Goal: Transaction & Acquisition: Purchase product/service

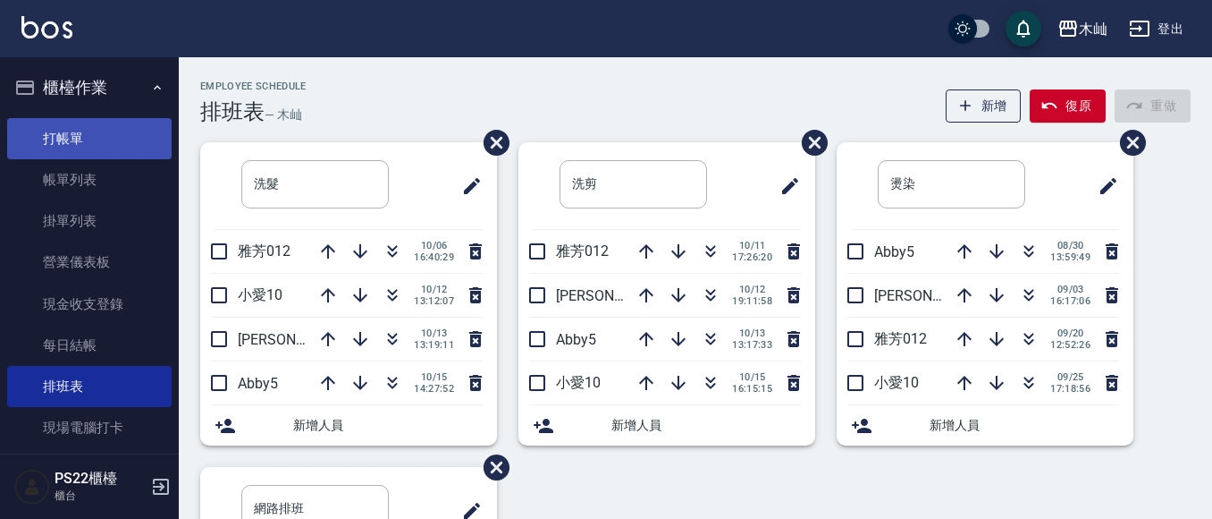
click at [40, 145] on link "打帳單" at bounding box center [89, 138] width 165 height 41
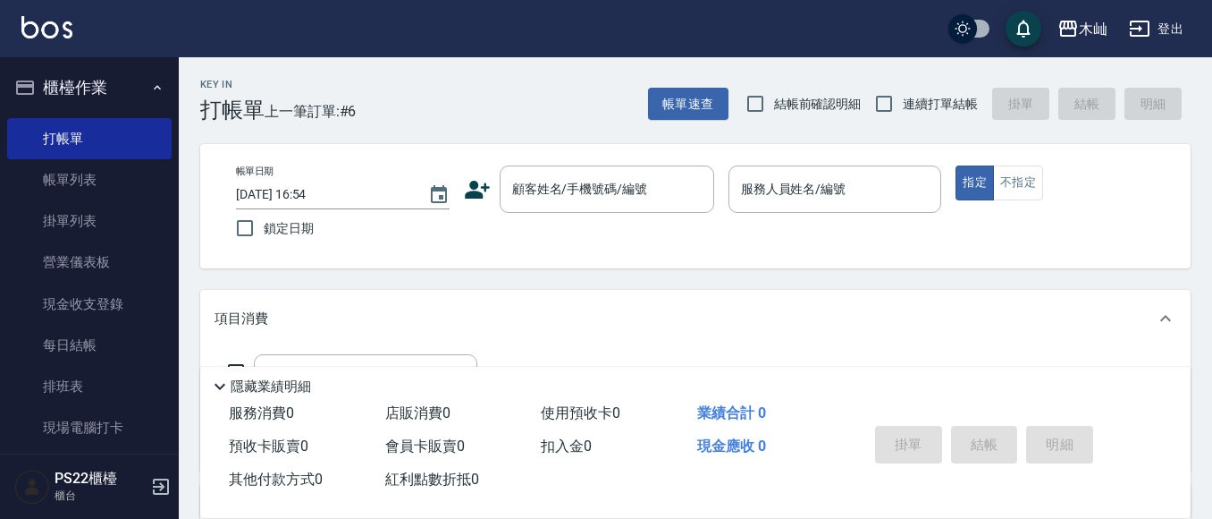
click at [471, 182] on icon at bounding box center [477, 189] width 27 height 27
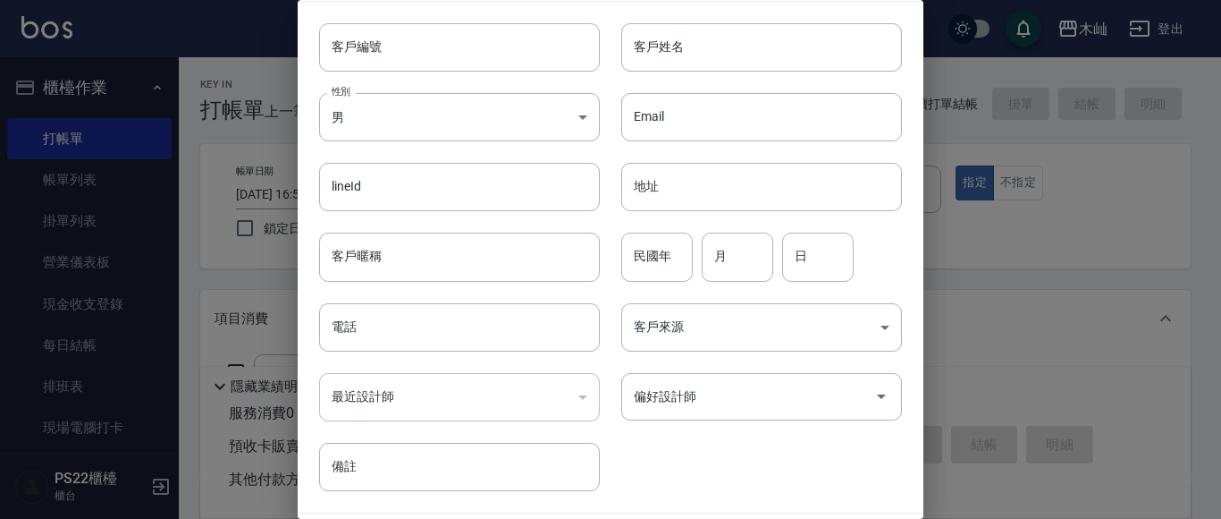
scroll to position [101, 0]
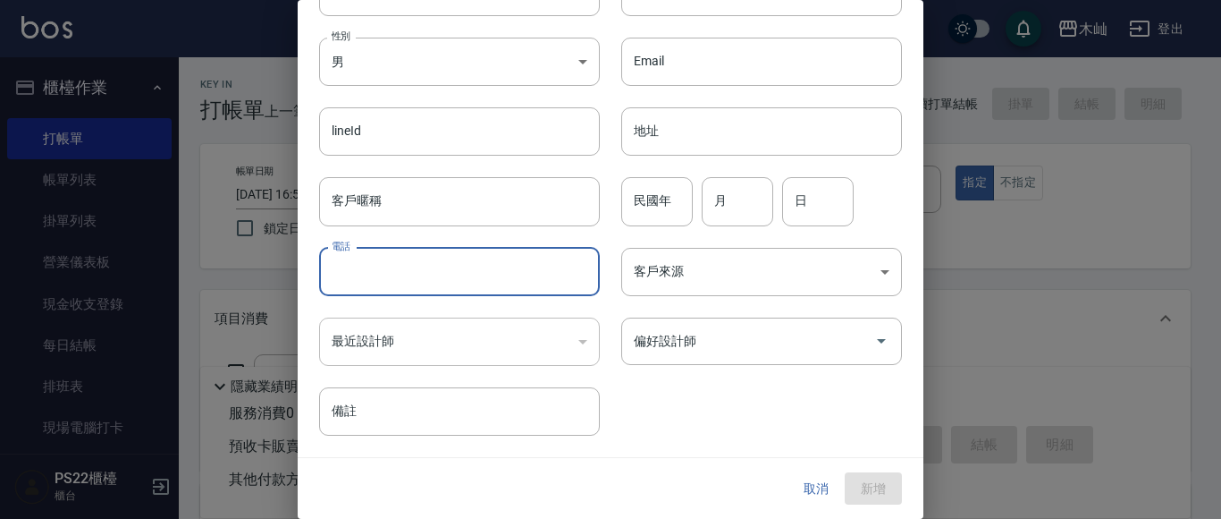
click at [422, 257] on input "電話" at bounding box center [459, 272] width 281 height 48
type input "0967291717"
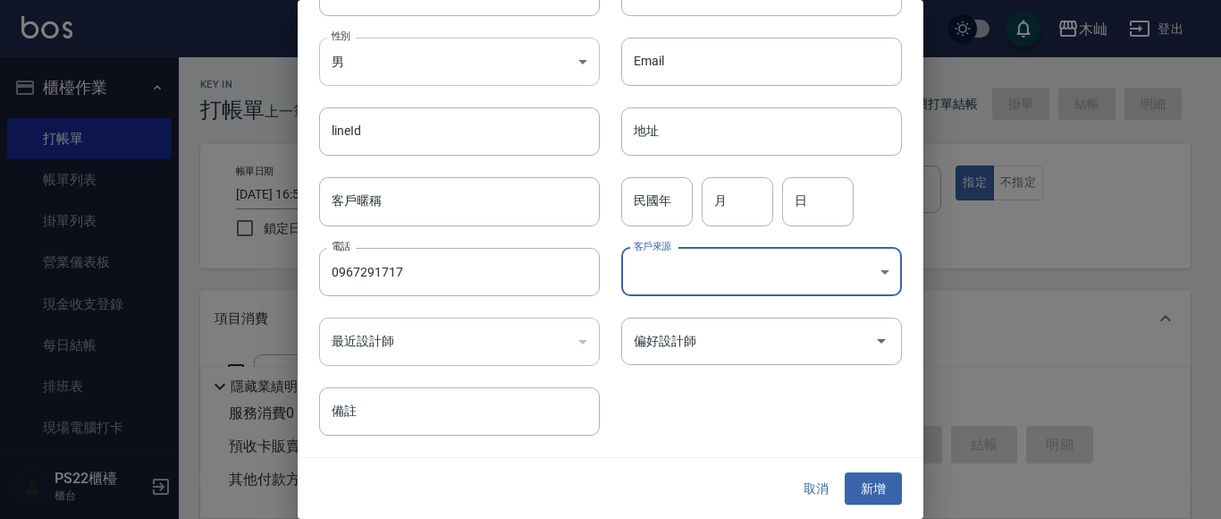
click at [537, 57] on body "木屾 登出 櫃檯作業 打帳單 帳單列表 掛單列表 營業儀表板 現金收支登錄 每日結帳 排班表 現場電腦打卡 預約管理 預約管理 單日預約紀錄 單週預約紀錄 報…" at bounding box center [610, 435] width 1221 height 871
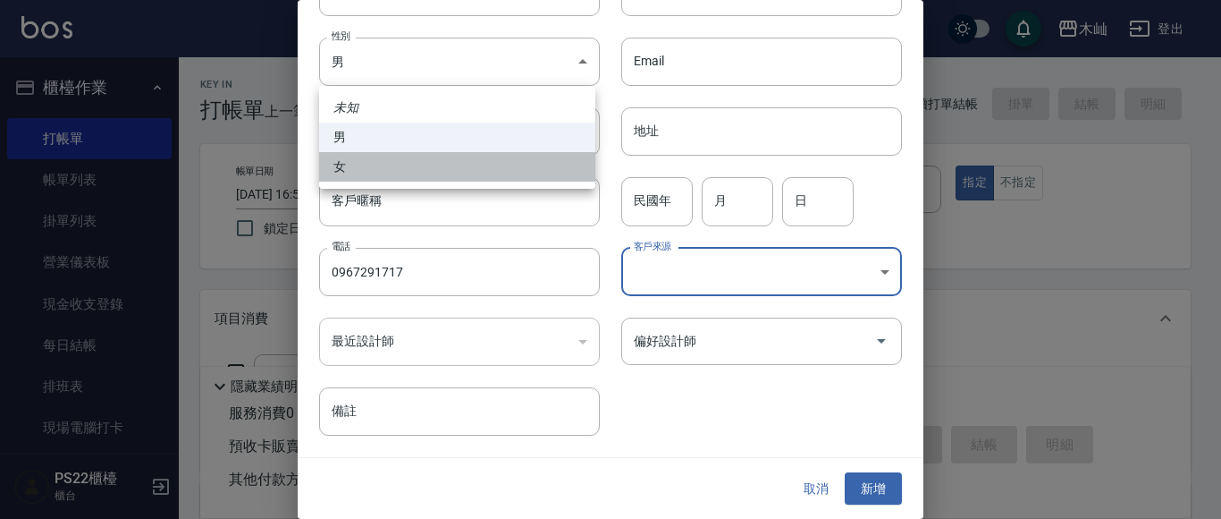
click at [525, 159] on li "女" at bounding box center [457, 167] width 276 height 30
type input "[DEMOGRAPHIC_DATA]"
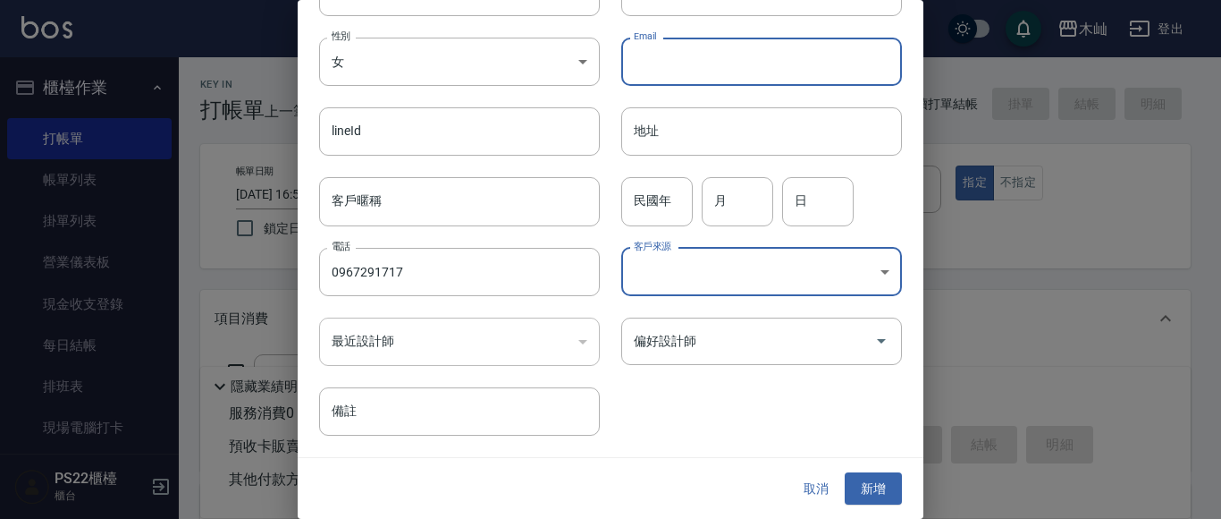
click at [756, 73] on input "Email" at bounding box center [761, 62] width 281 height 48
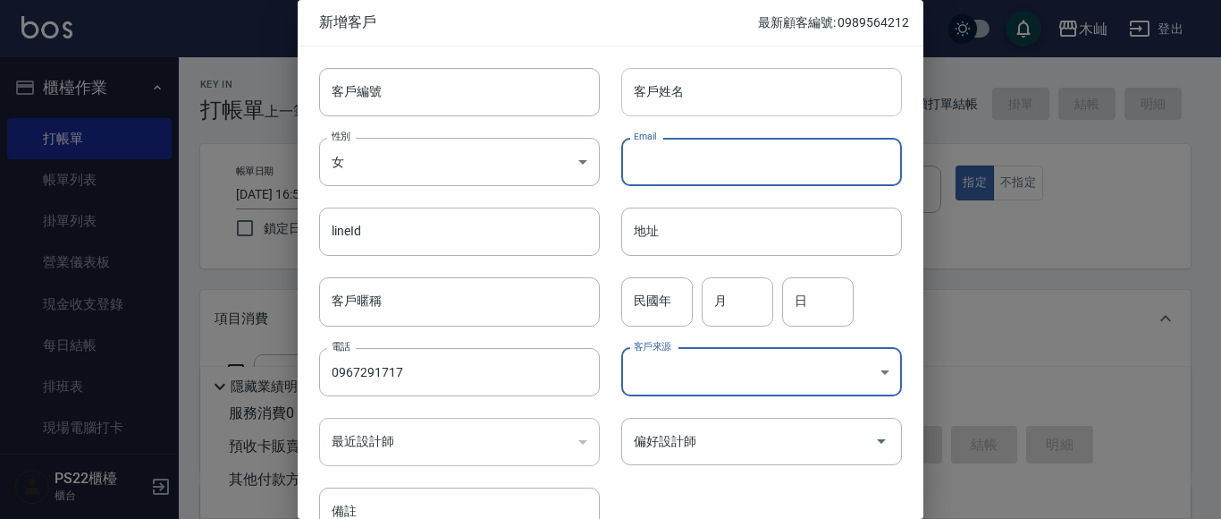
scroll to position [0, 0]
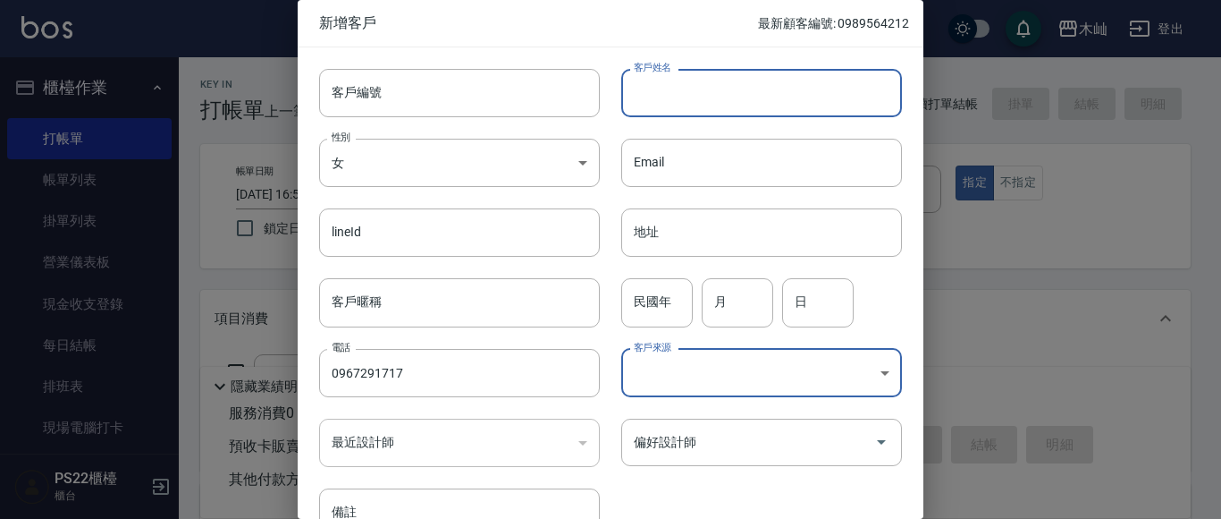
click at [759, 82] on input "客戶姓名" at bounding box center [761, 93] width 281 height 48
type input "[PERSON_NAME]"
click at [632, 299] on input "民國年" at bounding box center [657, 302] width 72 height 48
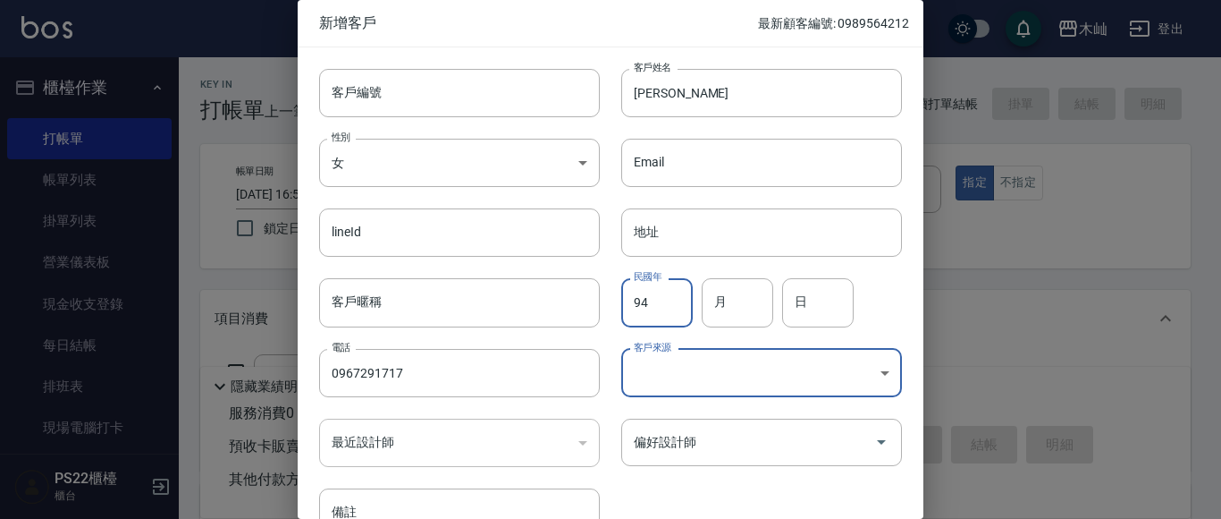
type input "94"
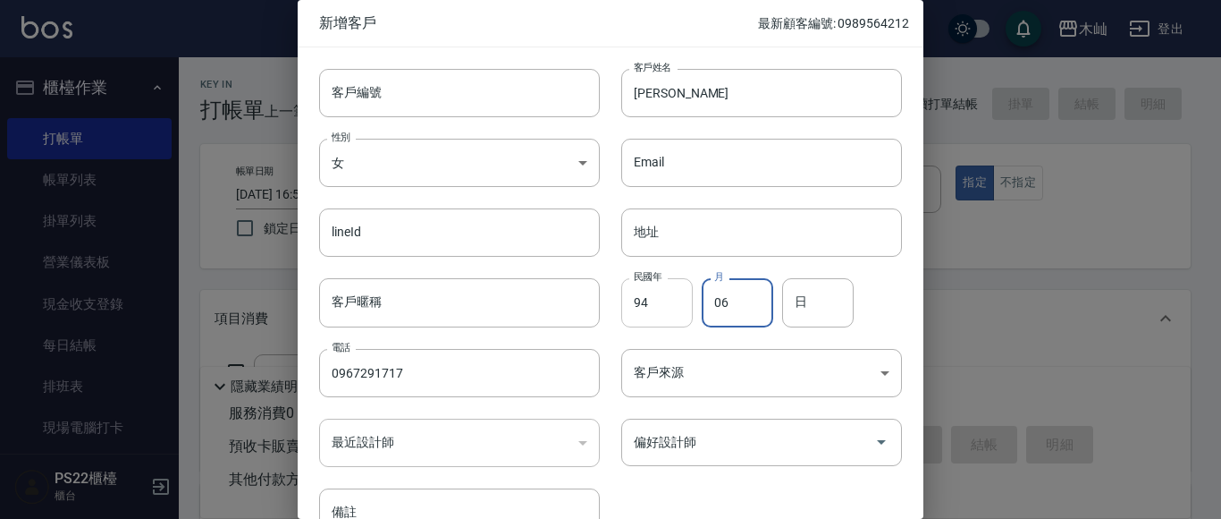
type input "06"
type input "03"
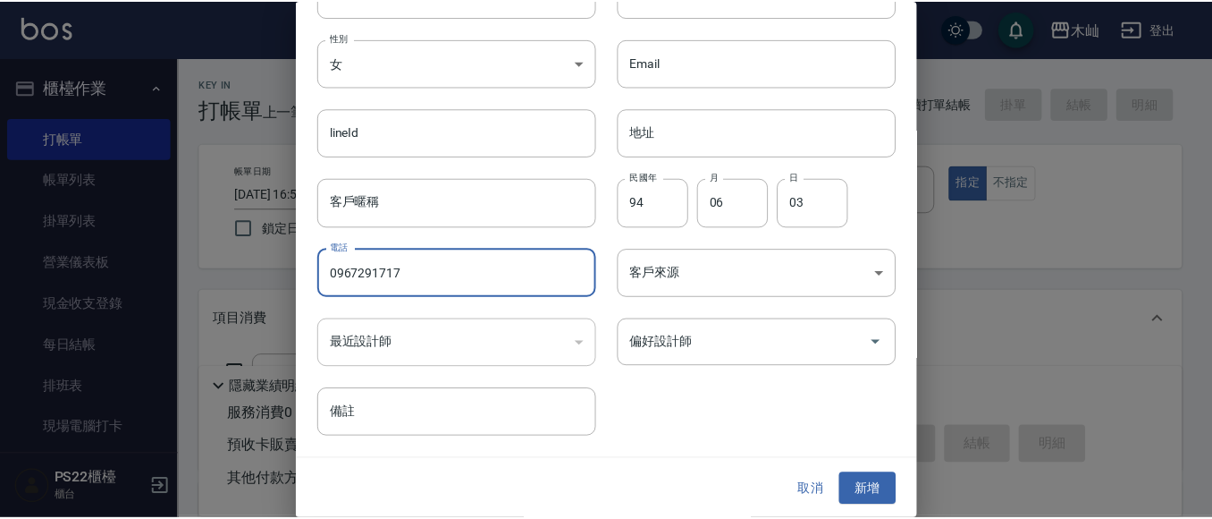
scroll to position [101, 0]
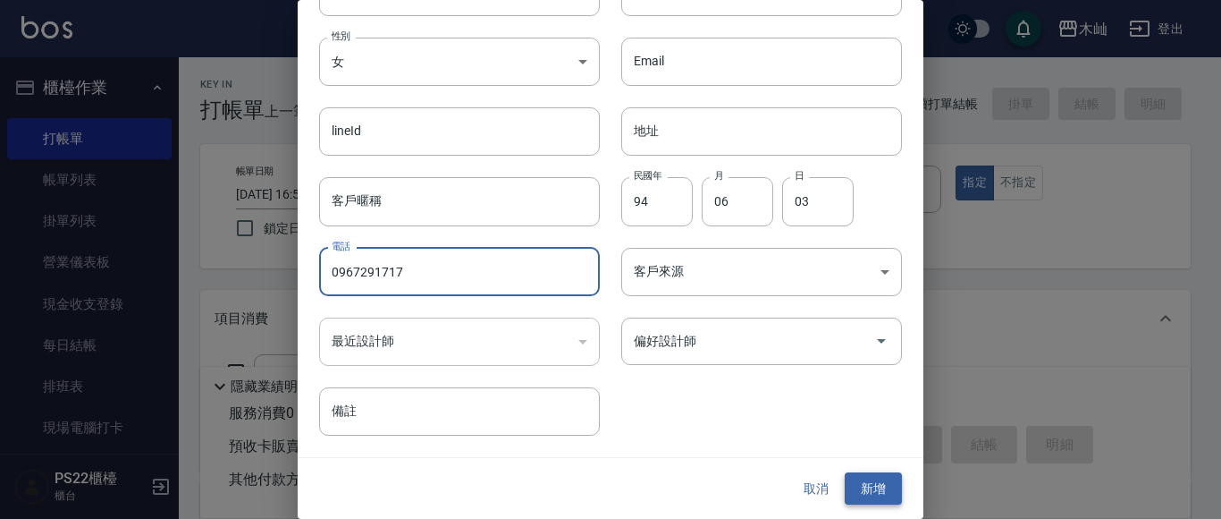
click at [869, 486] on button "新增" at bounding box center [873, 488] width 57 height 33
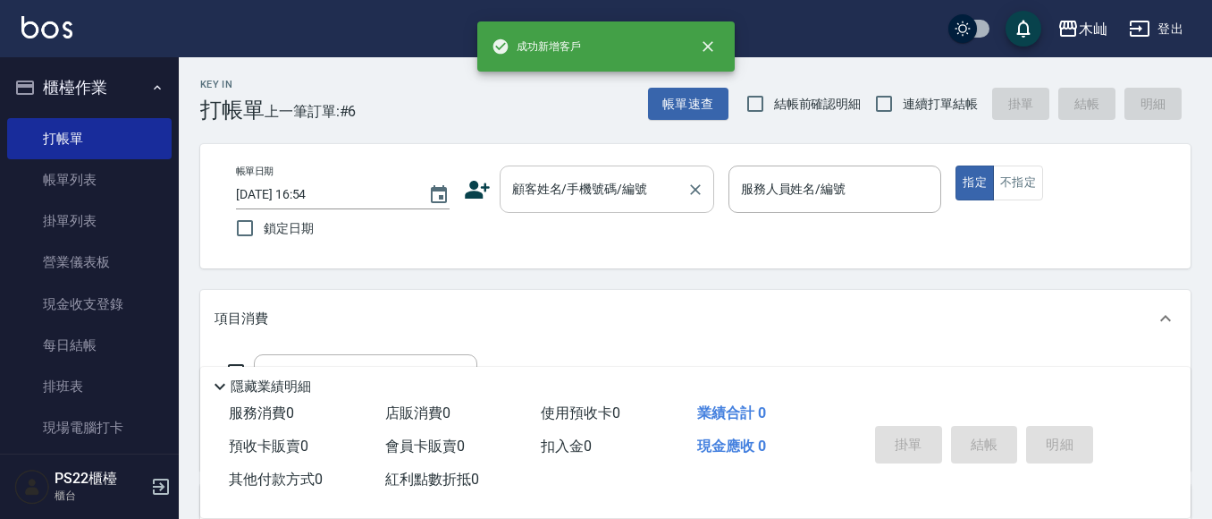
click at [583, 189] on input "顧客姓名/手機號碼/編號" at bounding box center [594, 188] width 172 height 31
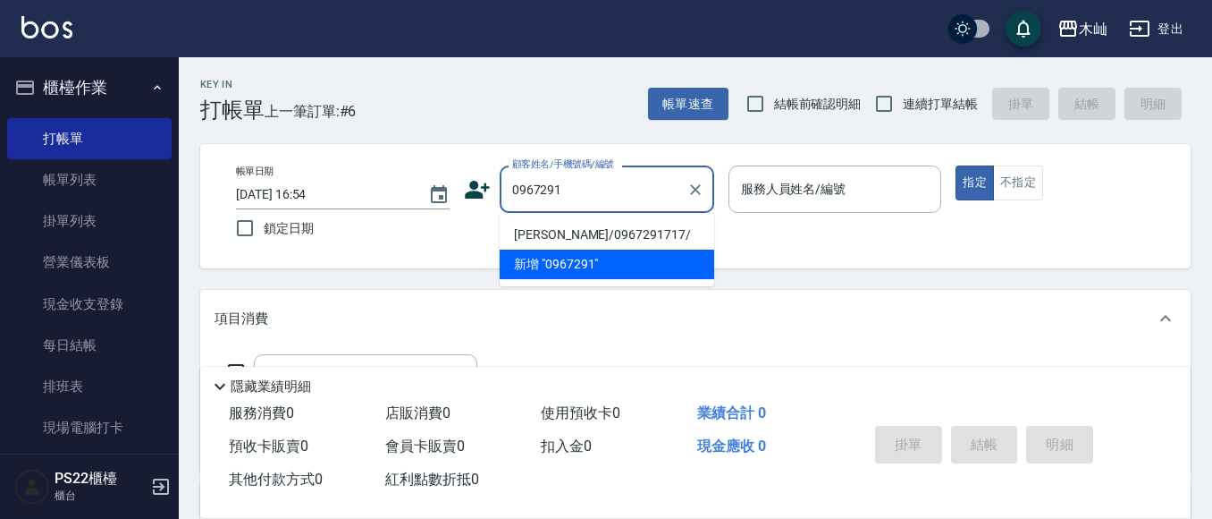
click at [591, 225] on li "[PERSON_NAME]/0967291717/" at bounding box center [607, 235] width 215 height 30
type input "[PERSON_NAME]/0967291717/"
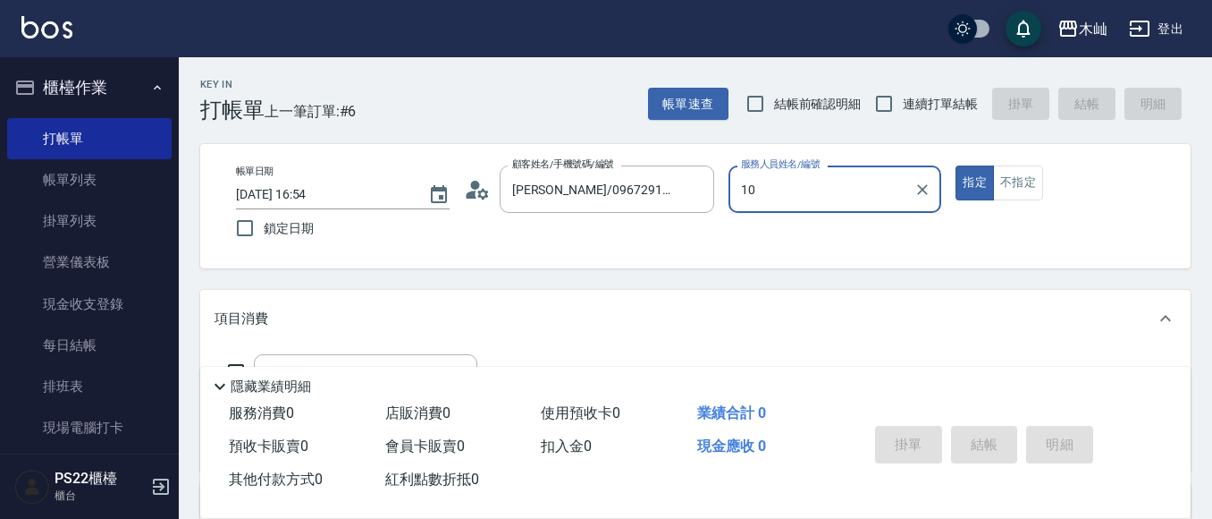
type input "小愛-10"
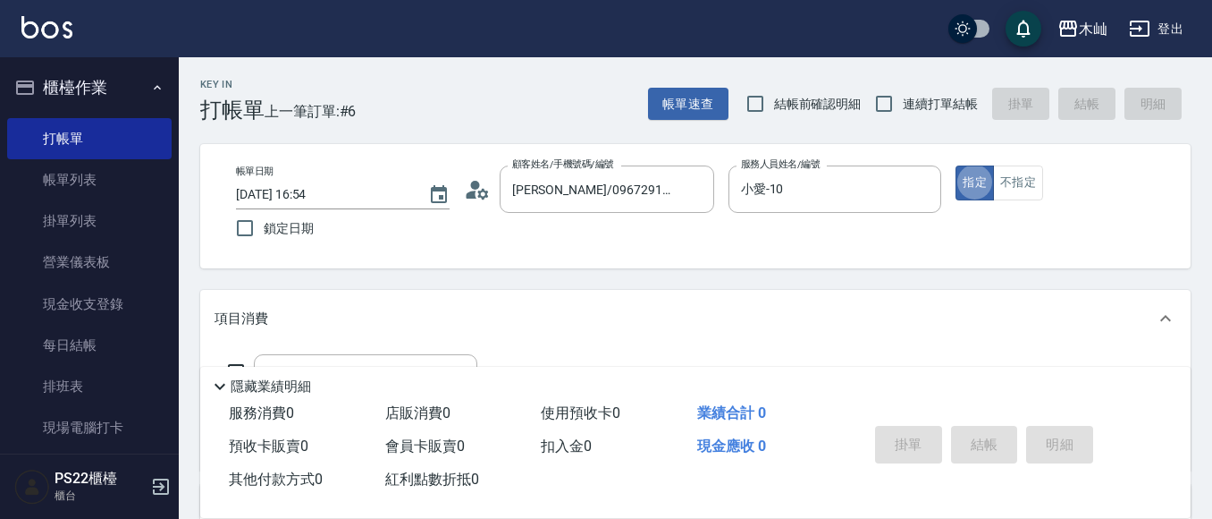
type button "true"
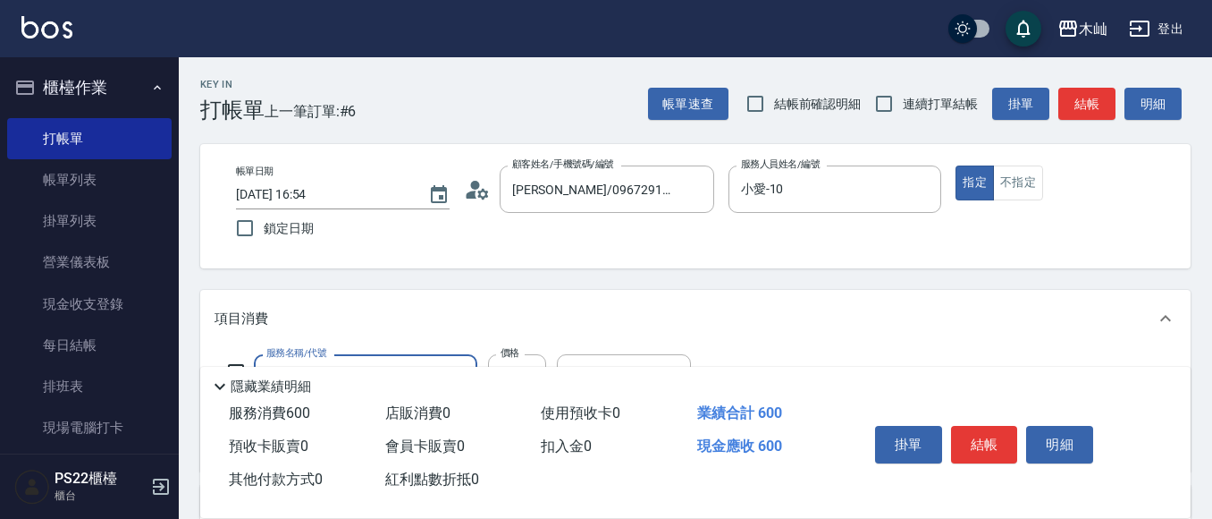
type input "A級洗剪(205)"
click at [1084, 110] on button "結帳" at bounding box center [1087, 104] width 57 height 33
